Goal: Task Accomplishment & Management: Manage account settings

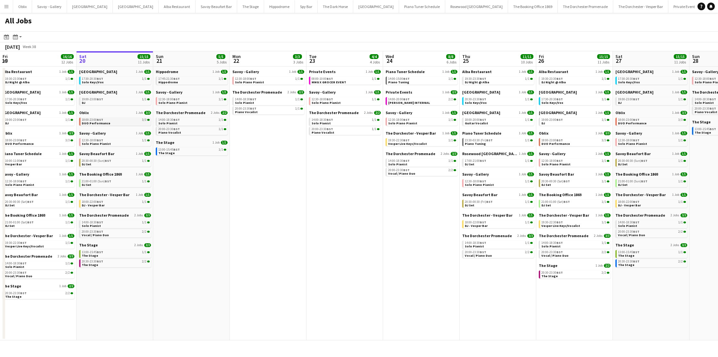
click at [105, 124] on span "DUO Performance" at bounding box center [96, 123] width 29 height 4
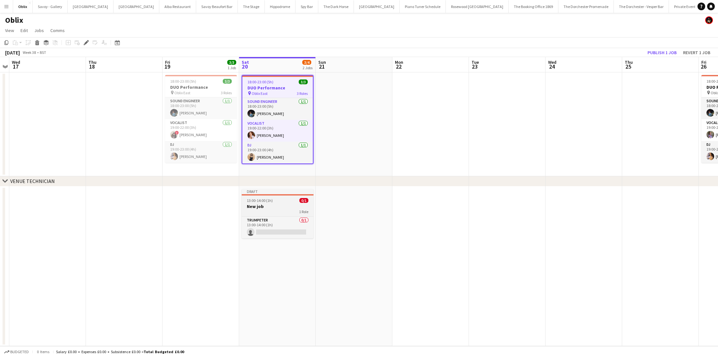
click at [259, 202] on span "13:00-14:00 (1h)" at bounding box center [260, 200] width 26 height 5
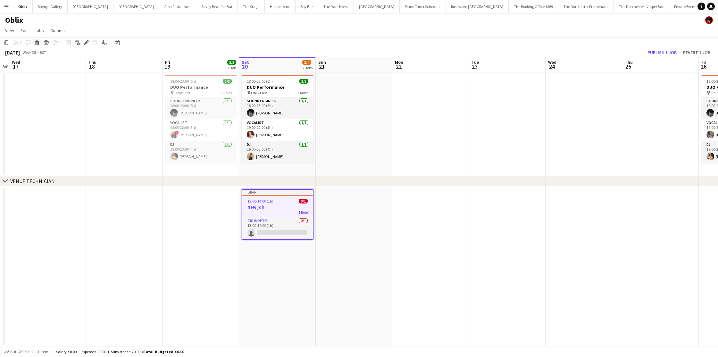
click at [37, 43] on icon "Delete" at bounding box center [37, 42] width 5 height 5
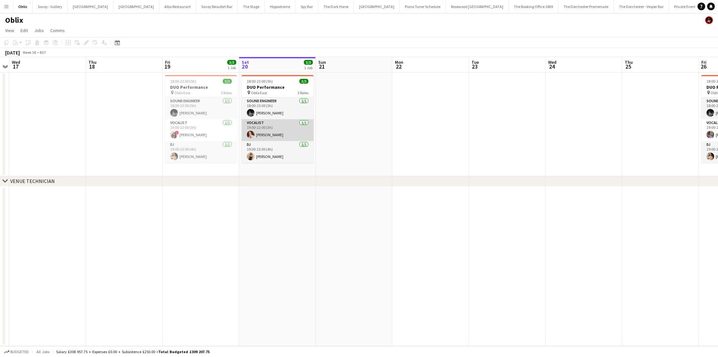
click at [278, 132] on app-card-role "Vocalist [DATE] 19:00-22:00 (3h) [PERSON_NAME]" at bounding box center [278, 130] width 72 height 22
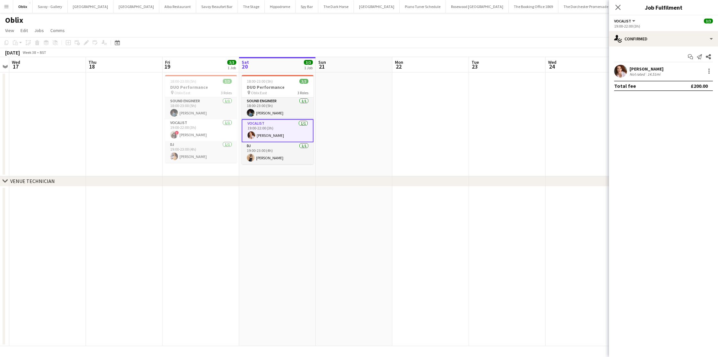
click at [708, 67] on div "[PERSON_NAME] Not rated 14.51mi" at bounding box center [663, 71] width 109 height 13
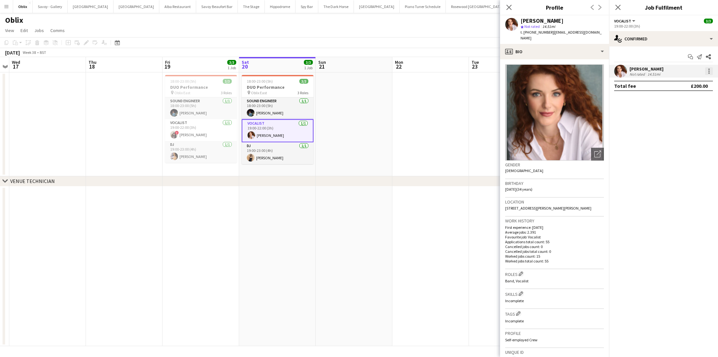
click at [709, 69] on div at bounding box center [709, 69] width 1 height 1
click at [681, 143] on span "Remove" at bounding box center [677, 144] width 19 height 5
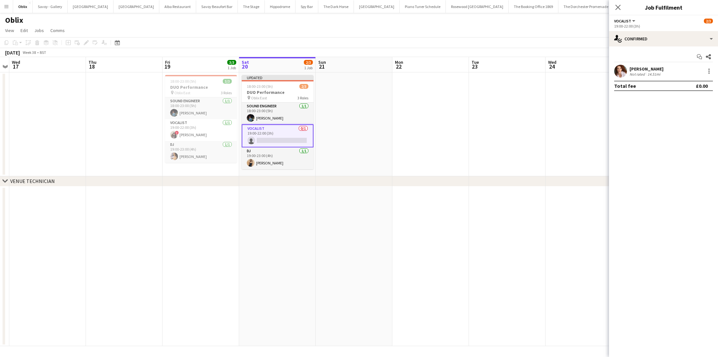
click at [337, 119] on app-date-cell at bounding box center [354, 124] width 77 height 104
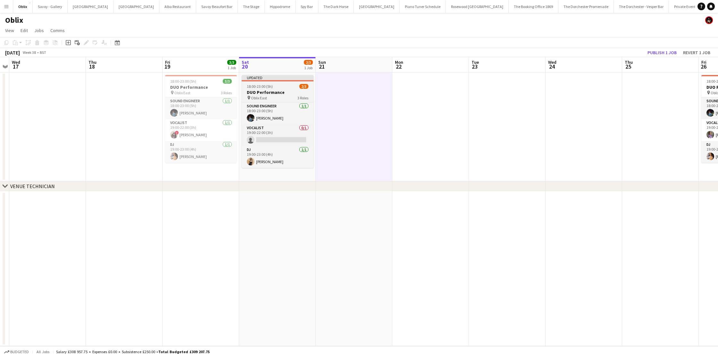
click at [287, 90] on h3 "DUO Performance" at bounding box center [278, 92] width 72 height 6
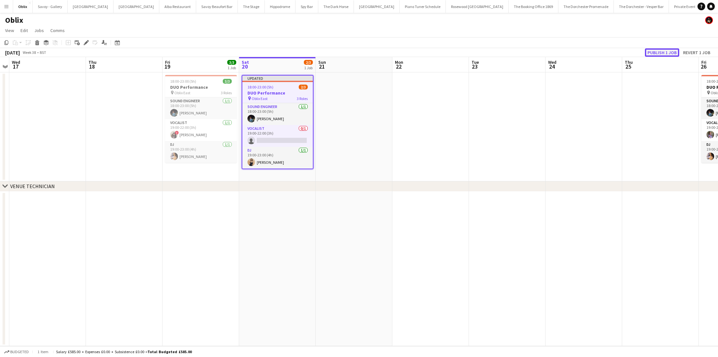
click at [657, 53] on button "Publish 1 job" at bounding box center [662, 52] width 34 height 8
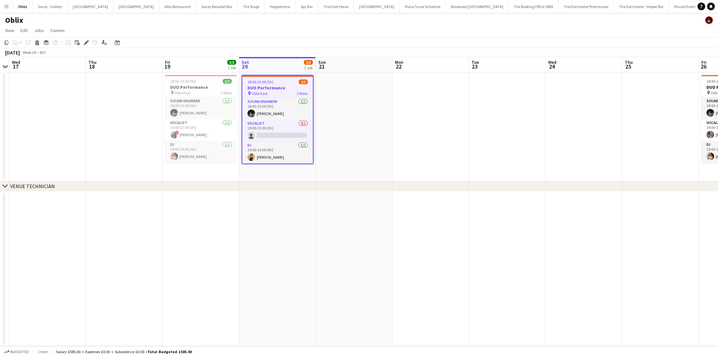
click at [5, 7] on app-icon "Menu" at bounding box center [6, 6] width 5 height 5
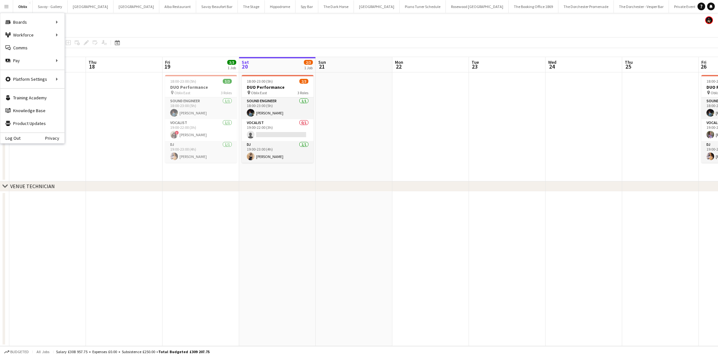
click at [703, 7] on button "[GEOGRAPHIC_DATA]" at bounding box center [726, 6] width 46 height 13
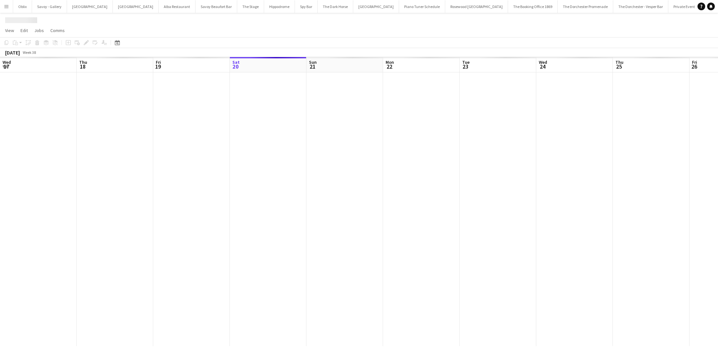
scroll to position [0, 153]
